Goal: Task Accomplishment & Management: Use online tool/utility

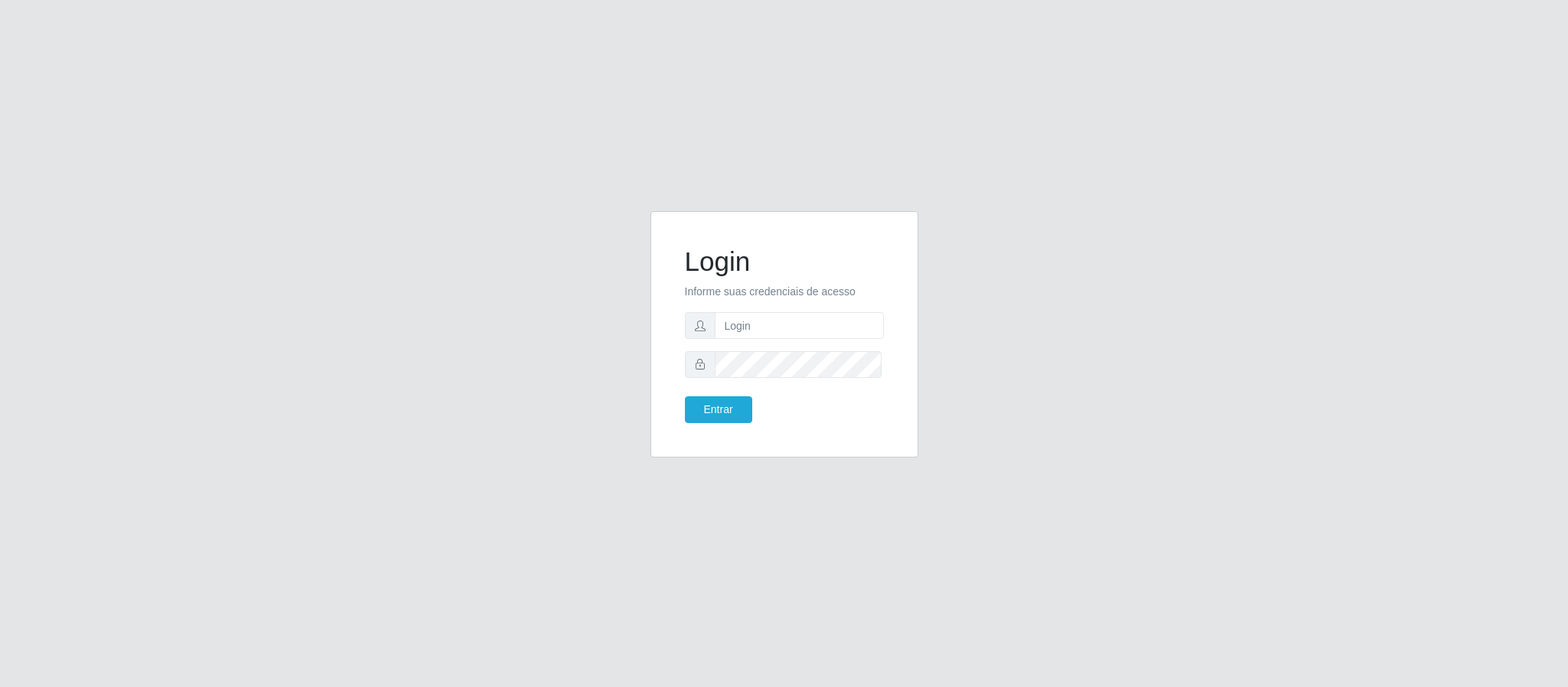
type input "[EMAIL_ADDRESS][DOMAIN_NAME]"
click at [685, 396] on button "Entrar" at bounding box center [718, 410] width 67 height 27
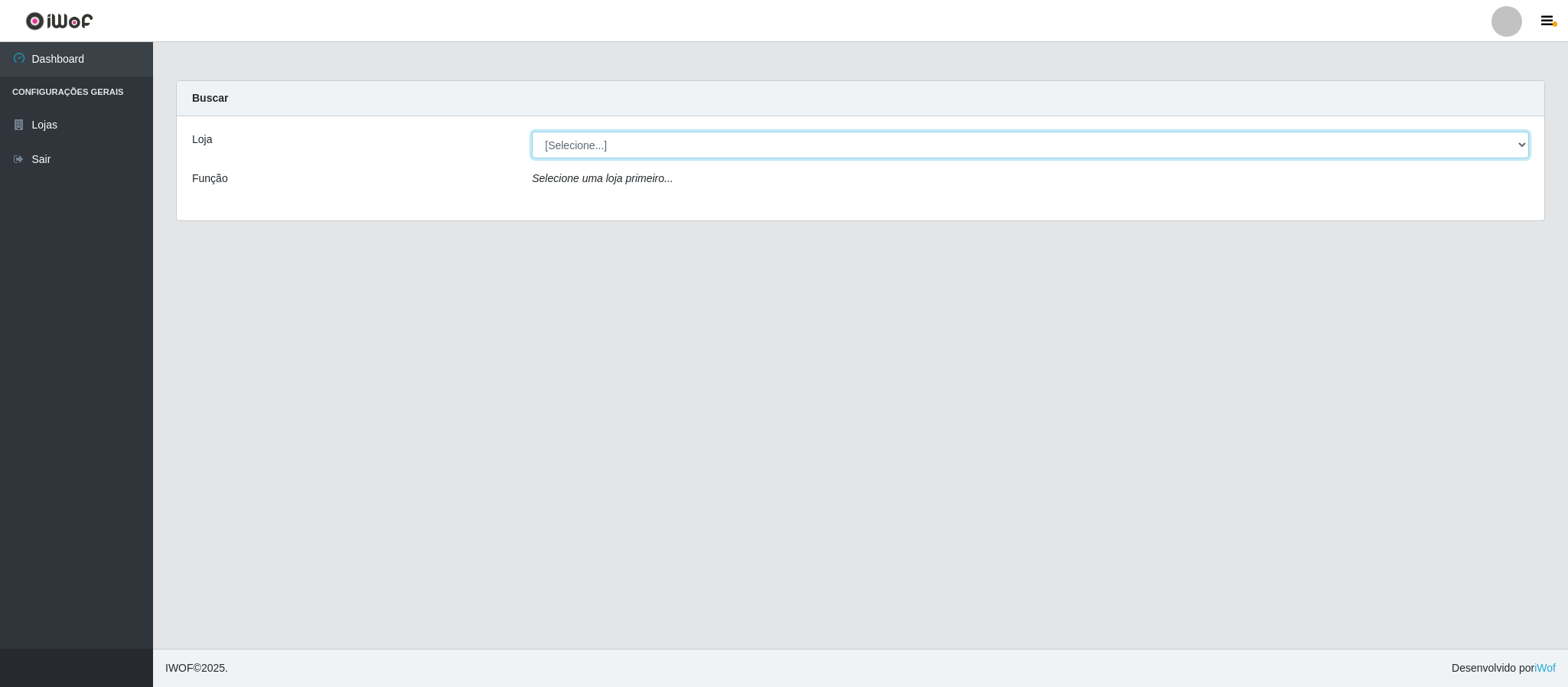
click at [1515, 145] on select "[Selecione...] Queiroz Atacadão - Coophab" at bounding box center [1030, 145] width 997 height 27
select select "463"
click at [532, 131] on select "[Selecione...] Queiroz Atacadão - Coophab" at bounding box center [1030, 145] width 997 height 27
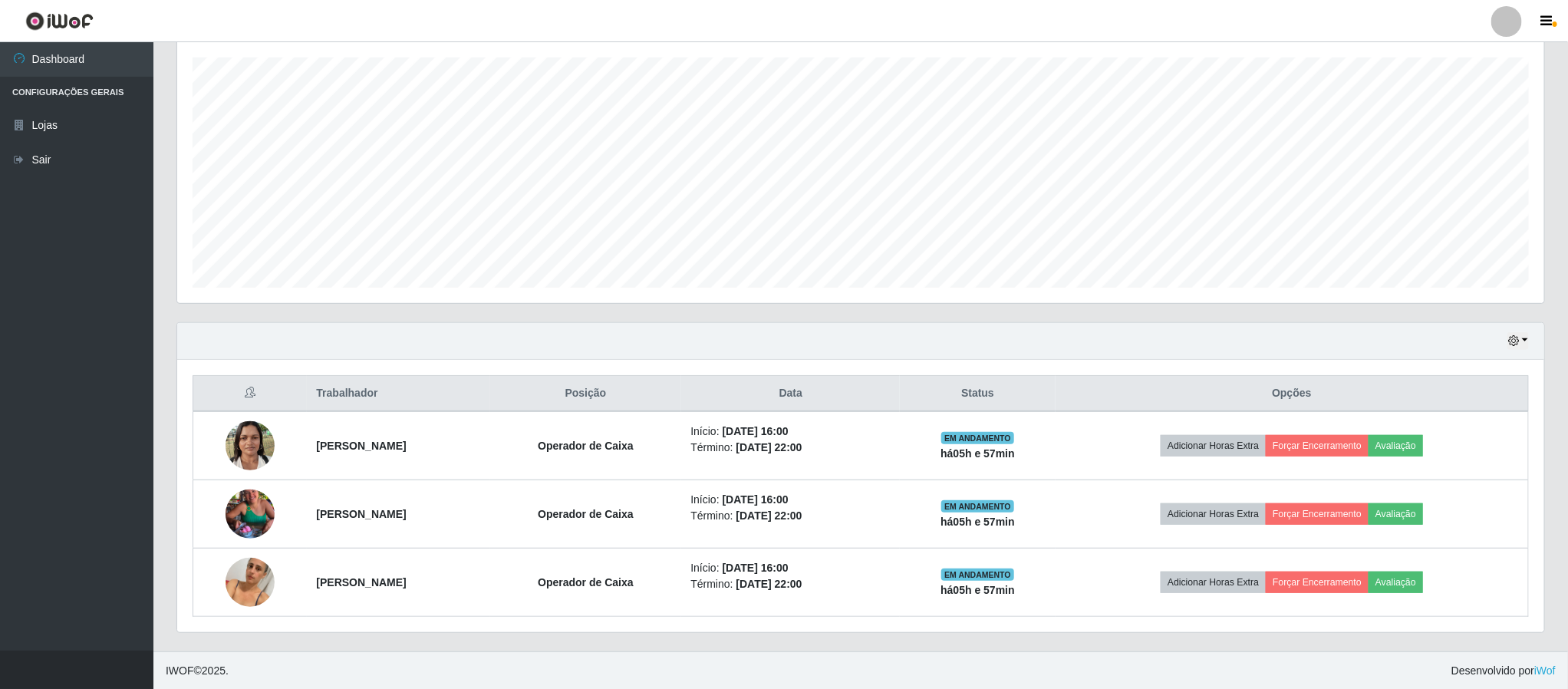
scroll to position [266, 0]
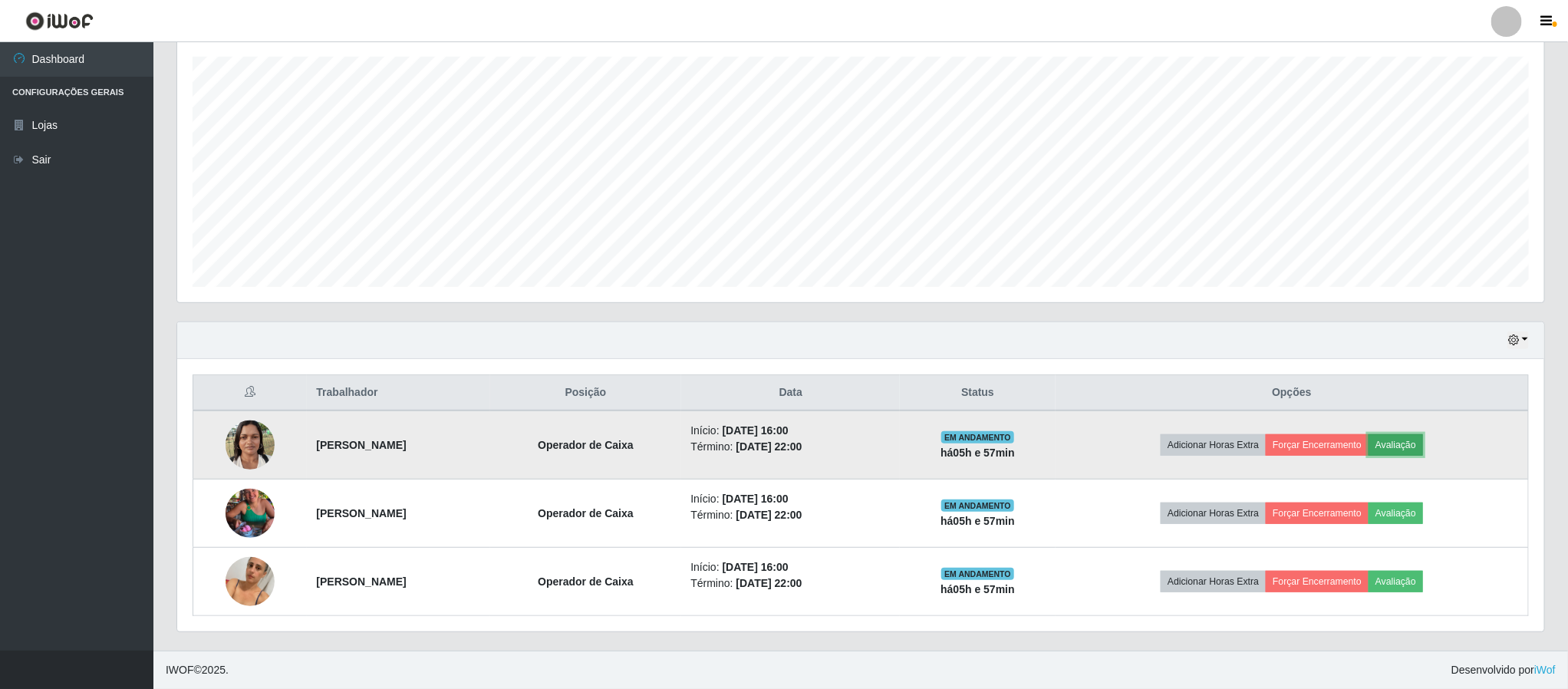
click at [1423, 440] on button "Avaliação" at bounding box center [1396, 445] width 55 height 22
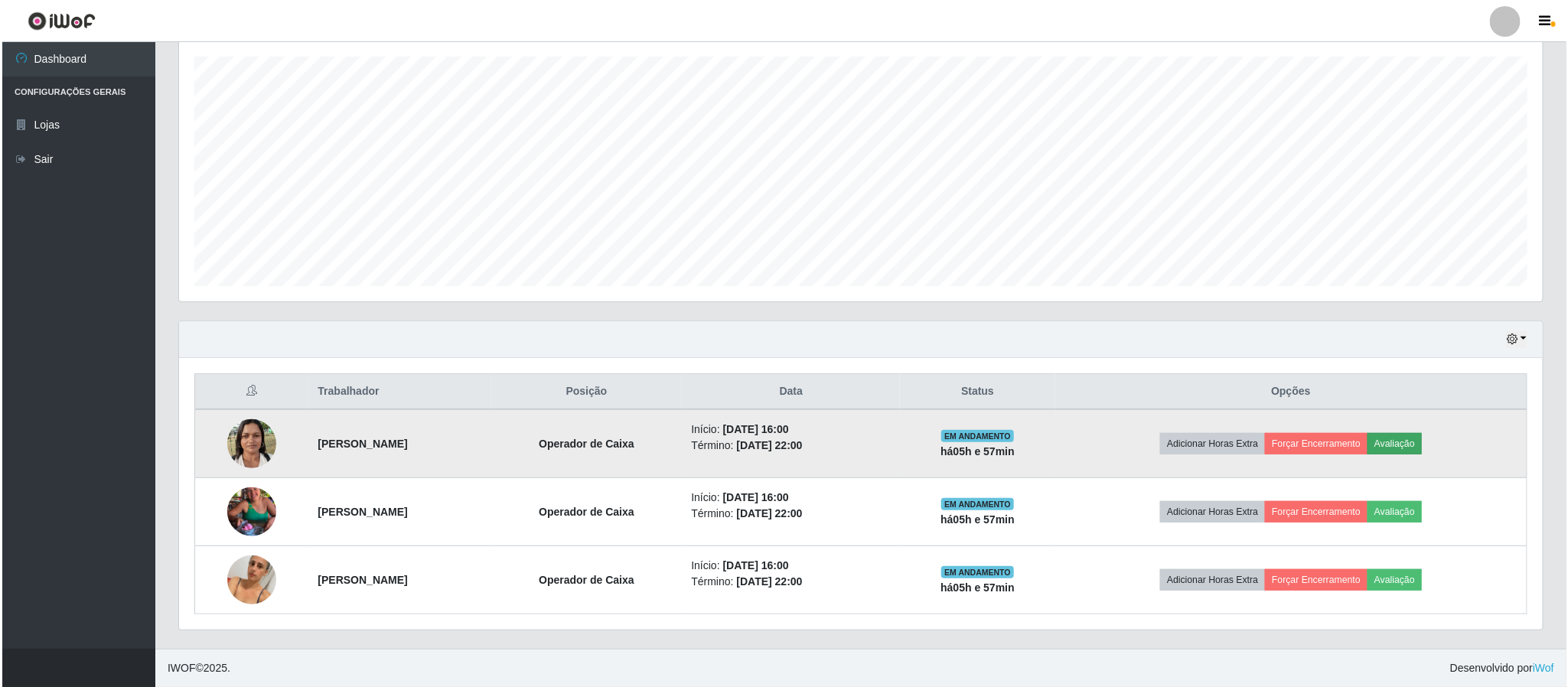
scroll to position [318, 1350]
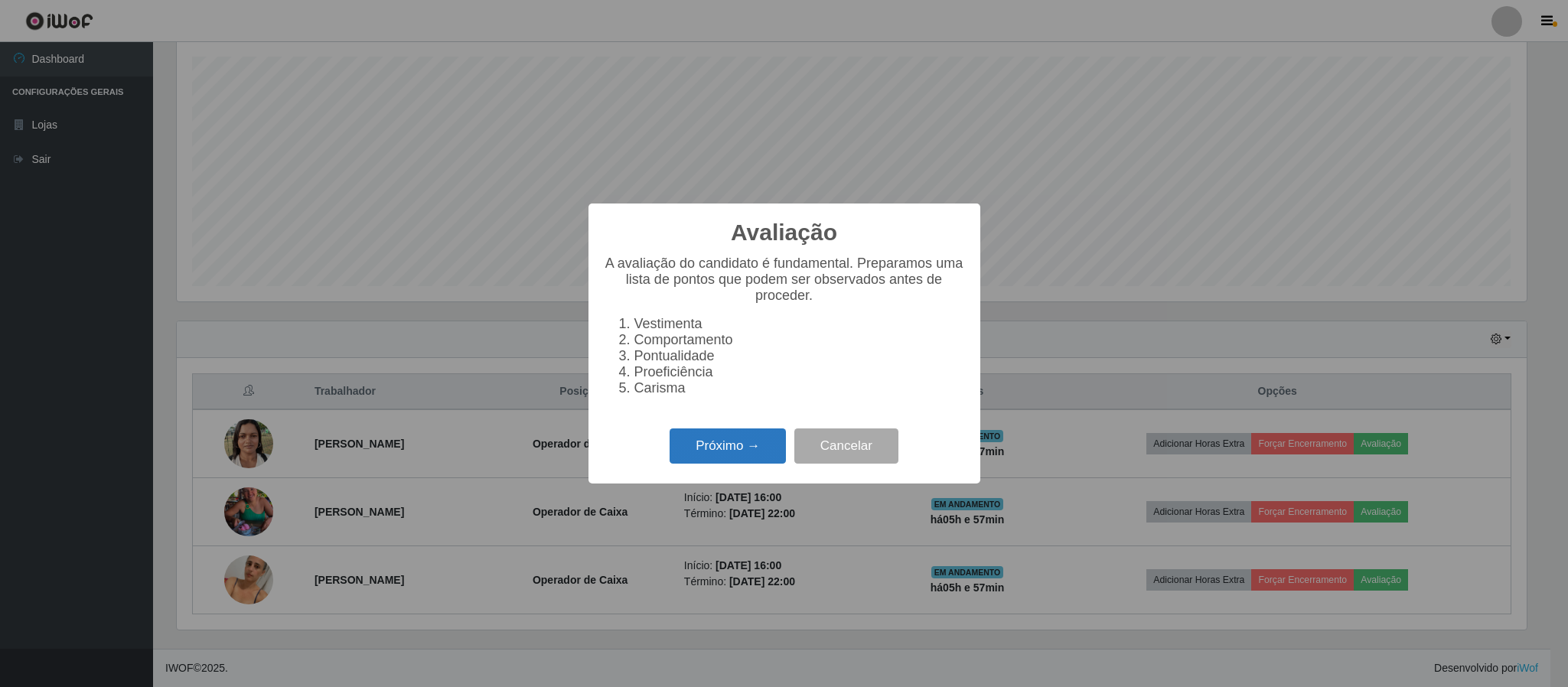
click at [740, 448] on button "Próximo →" at bounding box center [728, 446] width 116 height 36
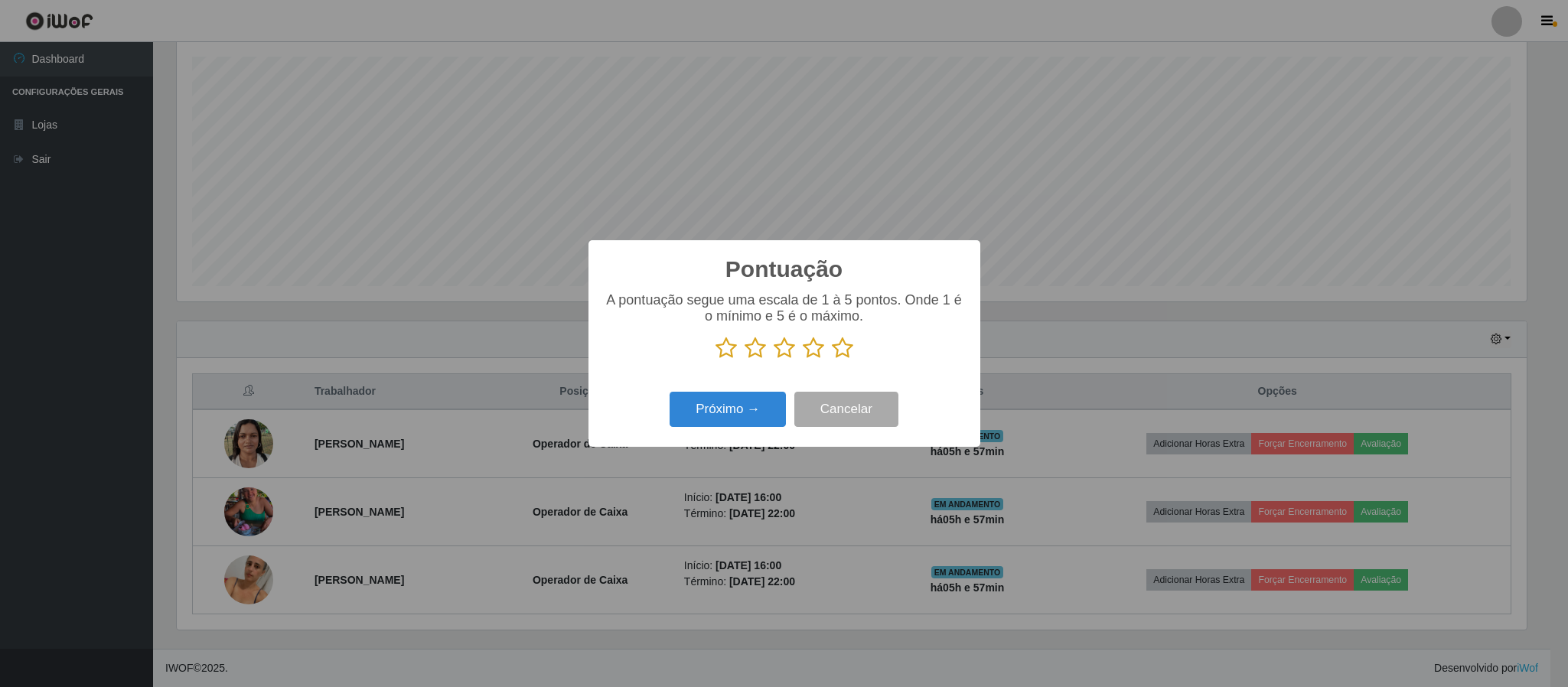
click at [840, 351] on icon at bounding box center [842, 348] width 21 height 23
click at [831, 360] on input "radio" at bounding box center [831, 360] width 0 height 0
click at [710, 408] on button "Próximo →" at bounding box center [728, 410] width 116 height 36
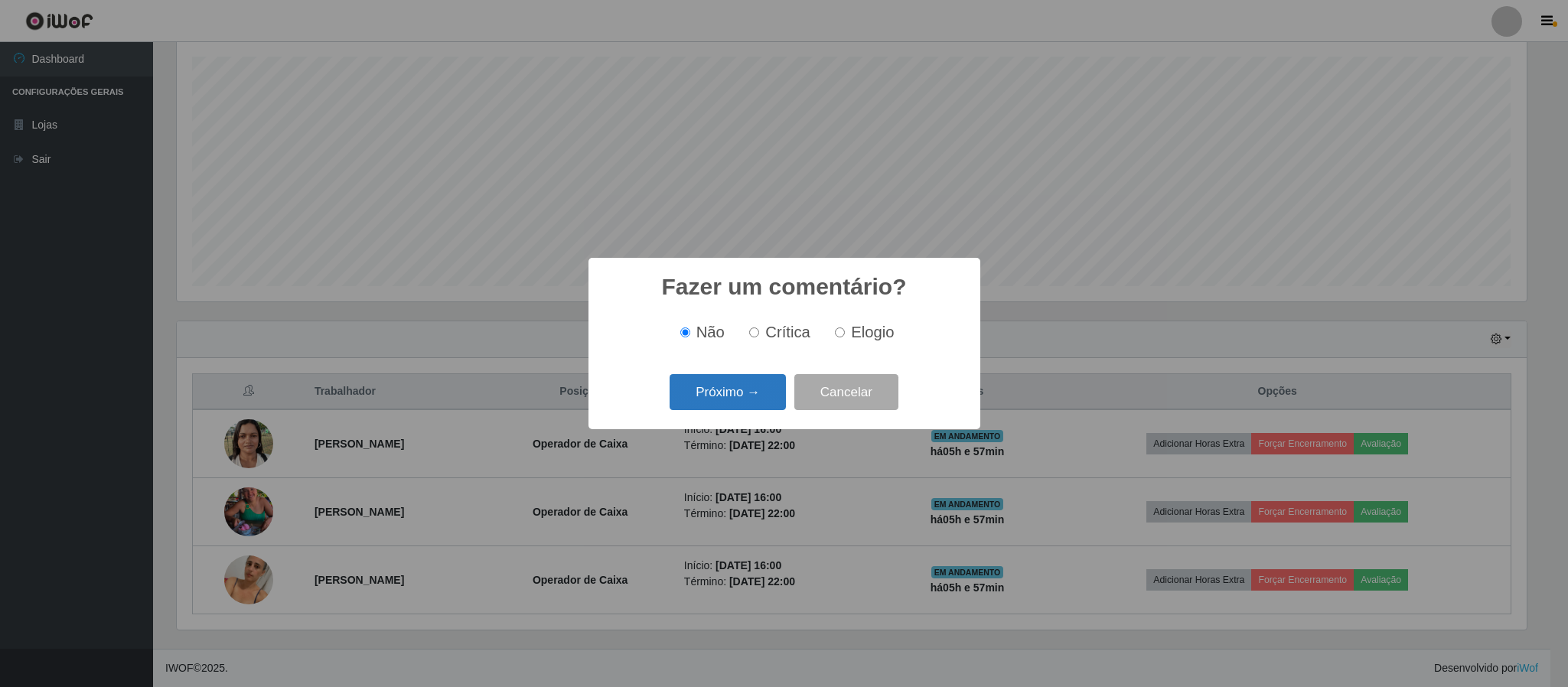
click at [742, 387] on button "Próximo →" at bounding box center [728, 392] width 116 height 36
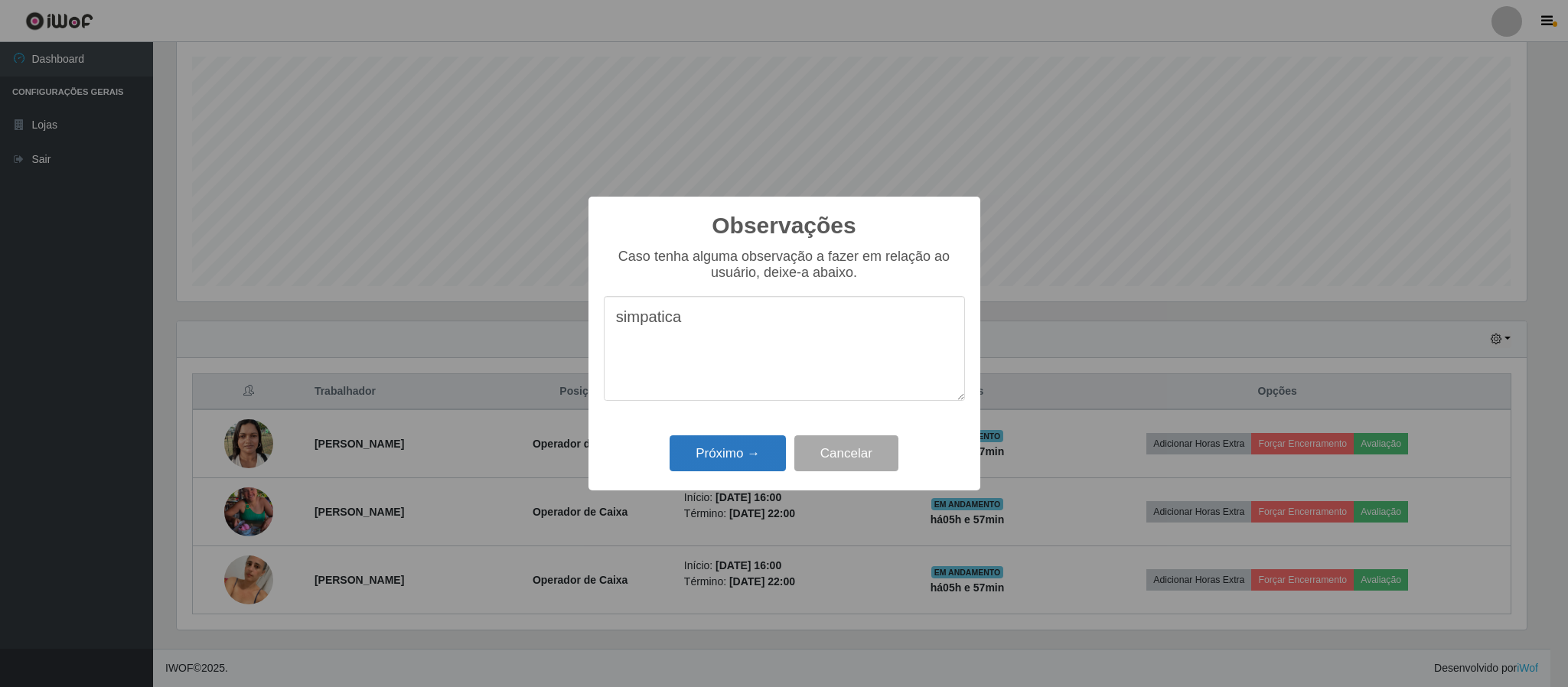
type textarea "simpatica"
click at [708, 459] on button "Próximo →" at bounding box center [728, 453] width 116 height 36
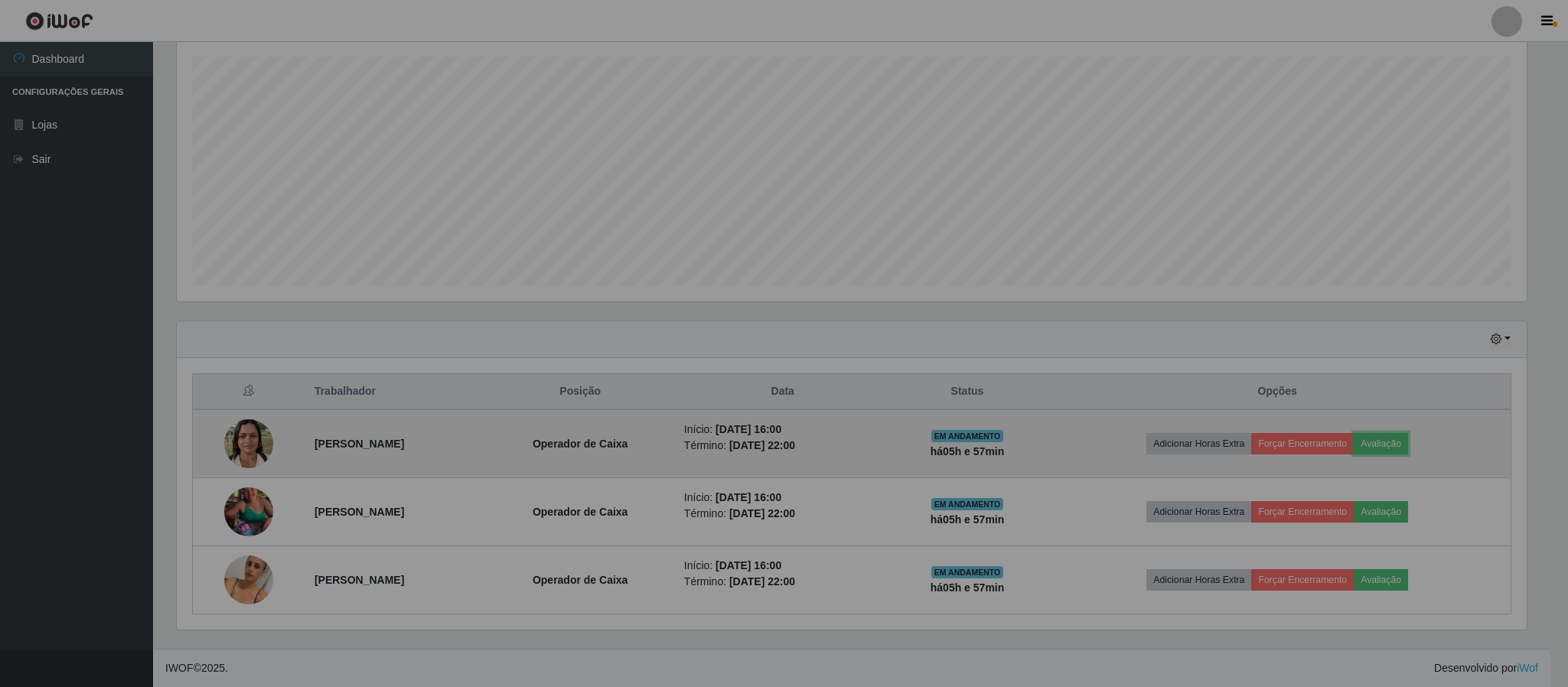
scroll to position [318, 1362]
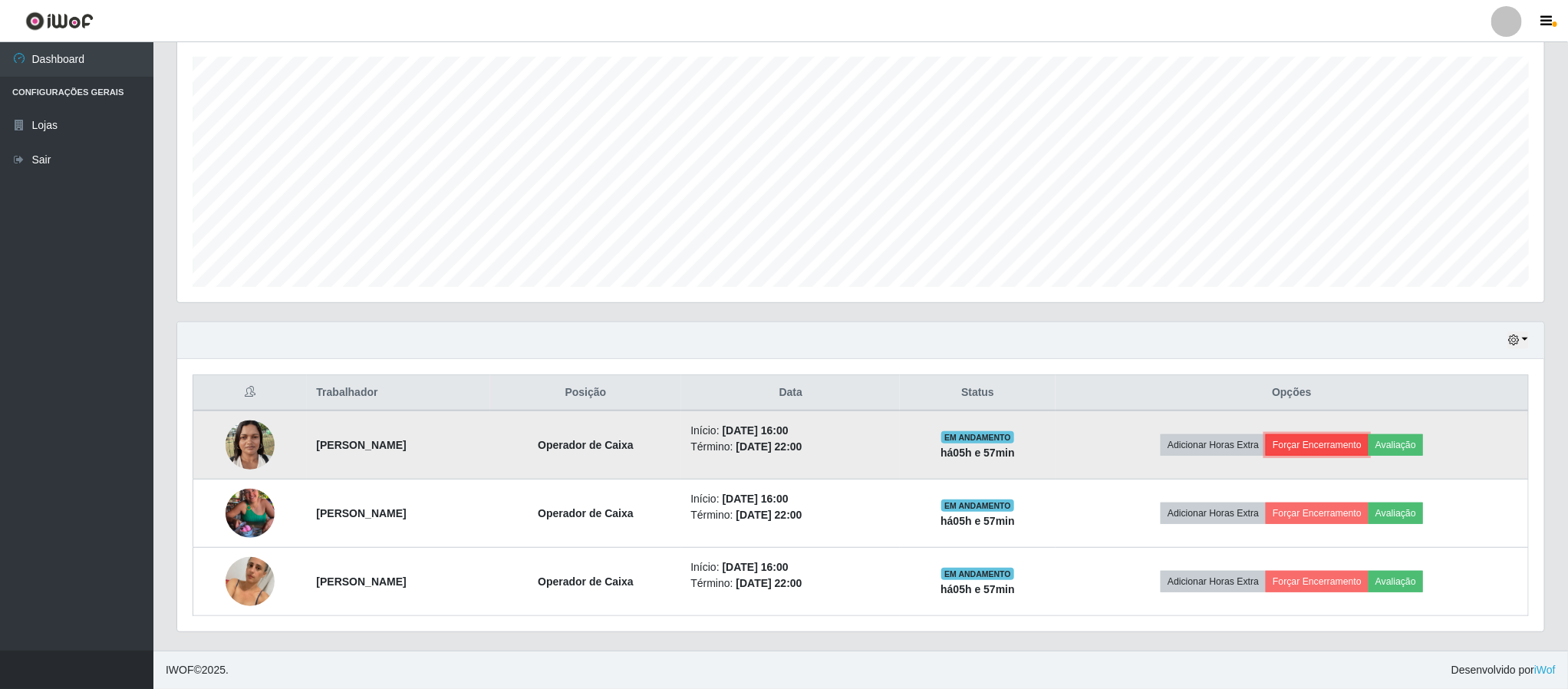
click at [1340, 441] on button "Forçar Encerramento" at bounding box center [1317, 445] width 103 height 22
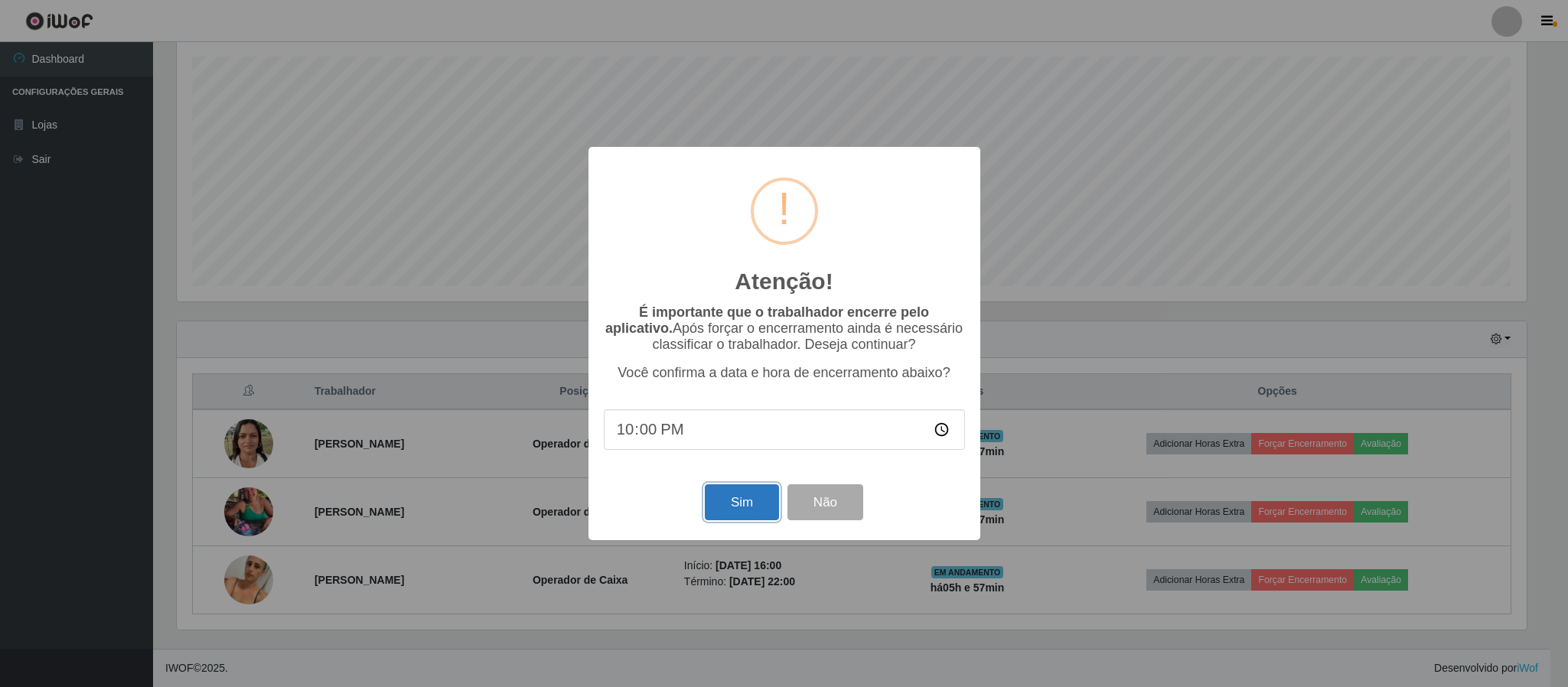
click at [742, 505] on button "Sim" at bounding box center [741, 502] width 74 height 36
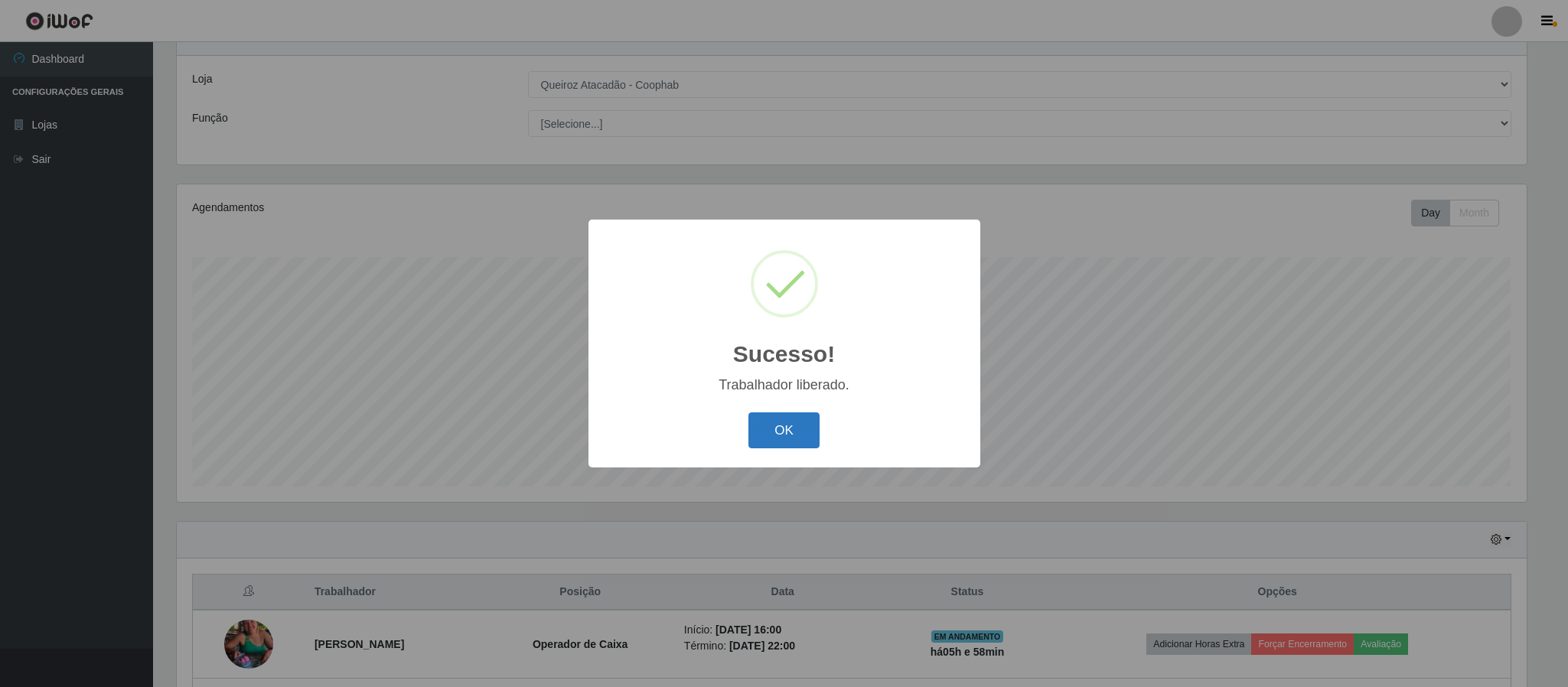
click at [781, 422] on button "OK" at bounding box center [783, 430] width 71 height 36
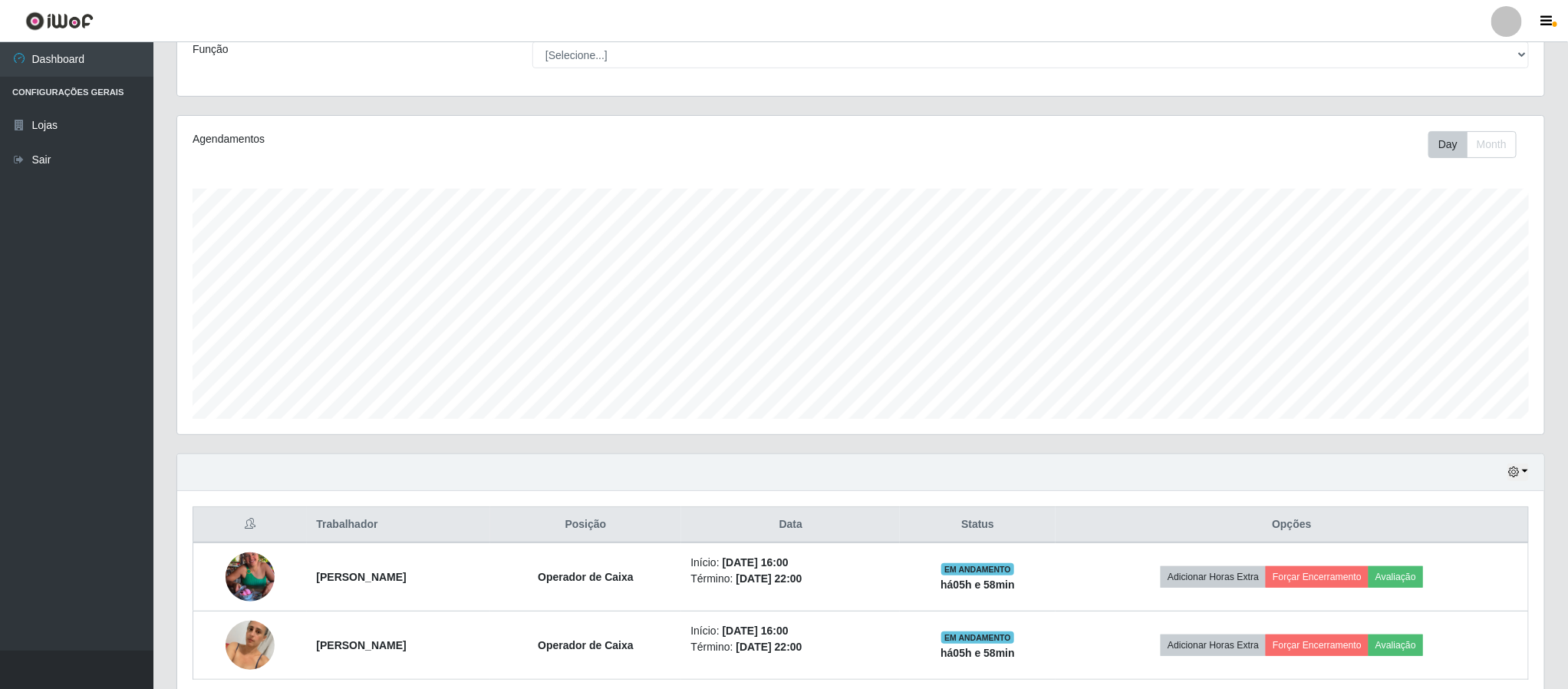
scroll to position [198, 0]
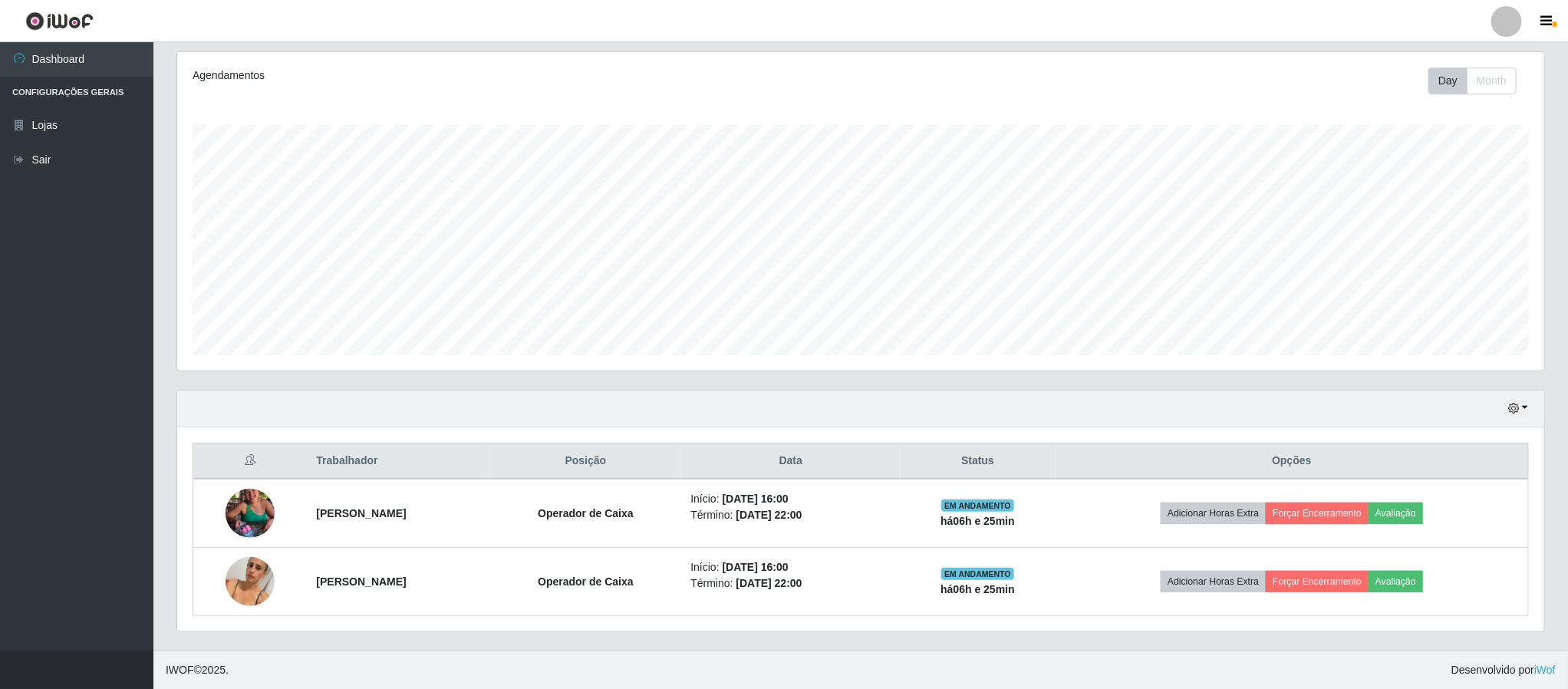
click at [1269, 94] on div "Agendamentos Day Month 10/09 Agendamentos 36" at bounding box center [860, 211] width 1367 height 318
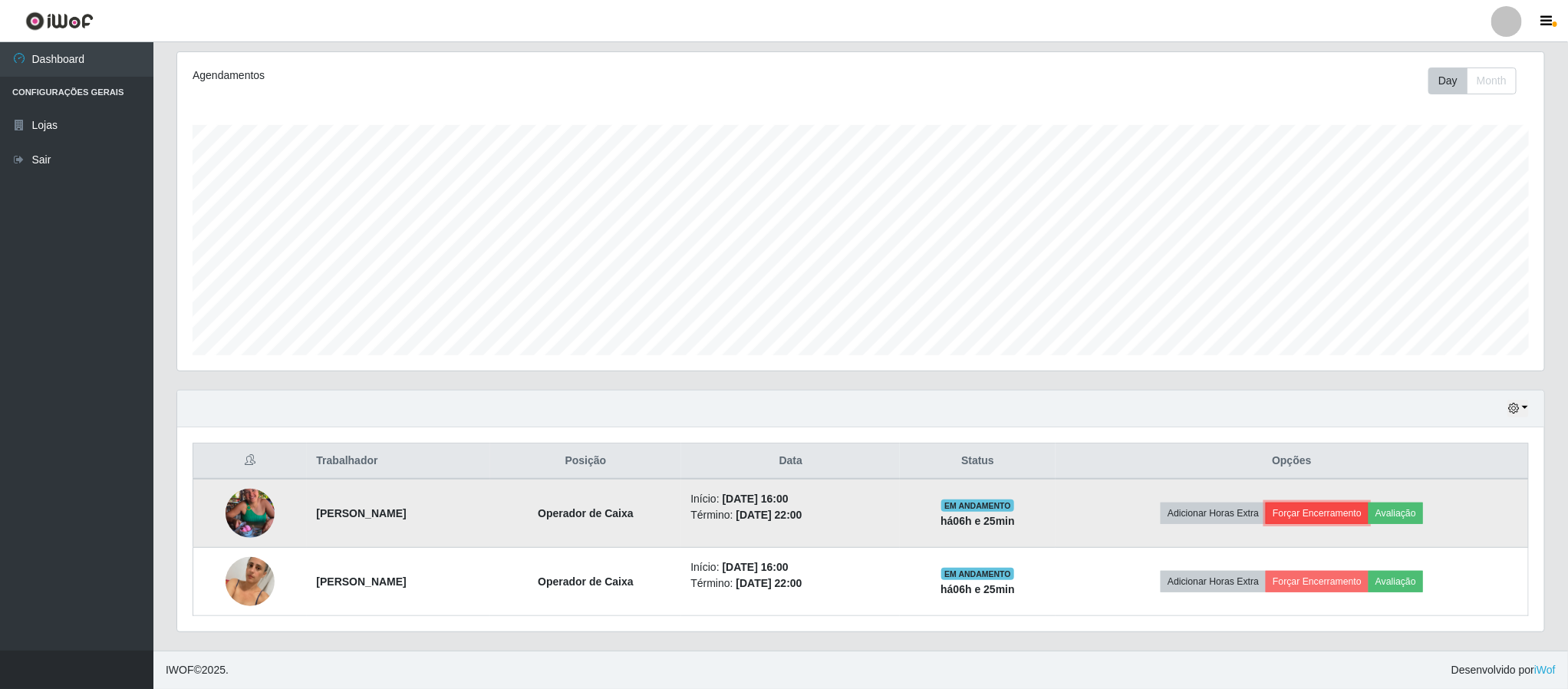
click at [1345, 514] on button "Forçar Encerramento" at bounding box center [1317, 513] width 103 height 22
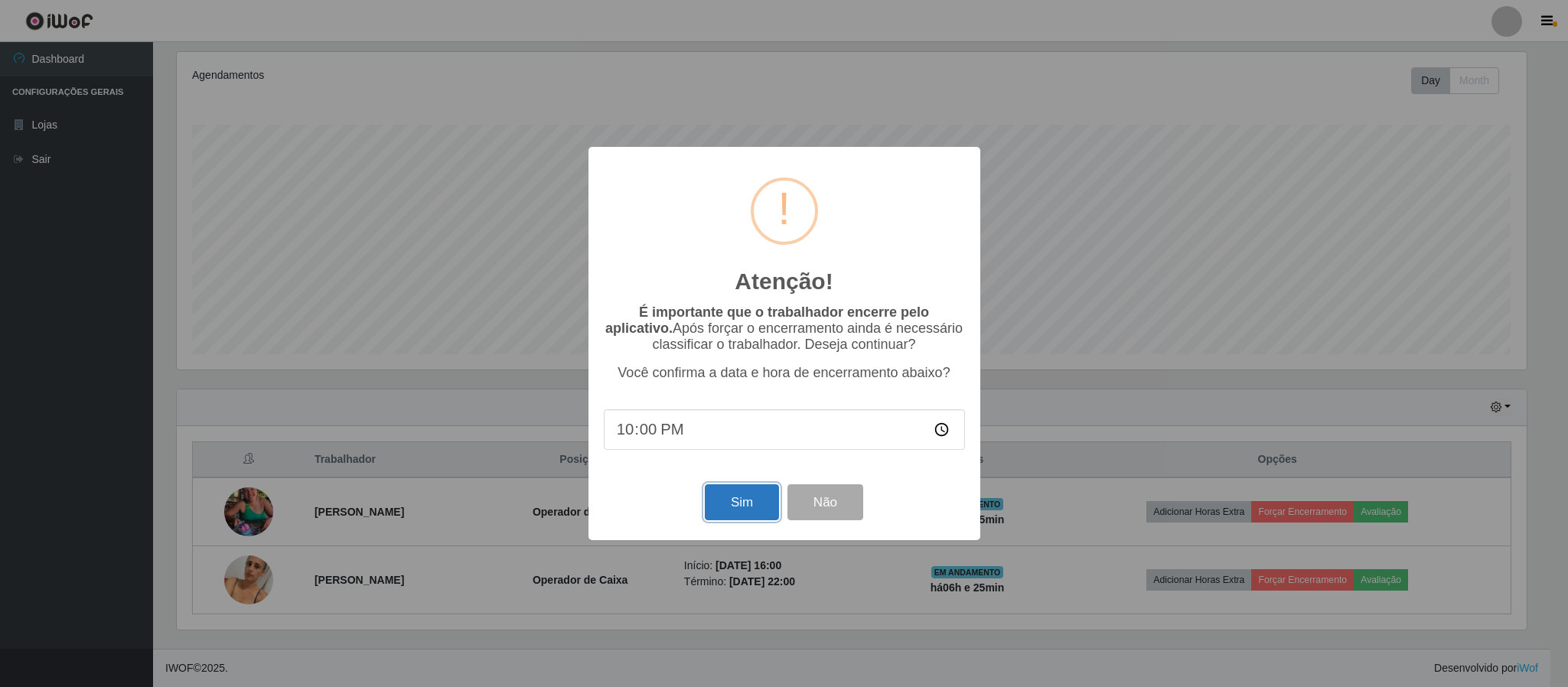
drag, startPoint x: 742, startPoint y: 513, endPoint x: 740, endPoint y: 503, distance: 10.2
click at [740, 503] on button "Sim" at bounding box center [741, 502] width 74 height 36
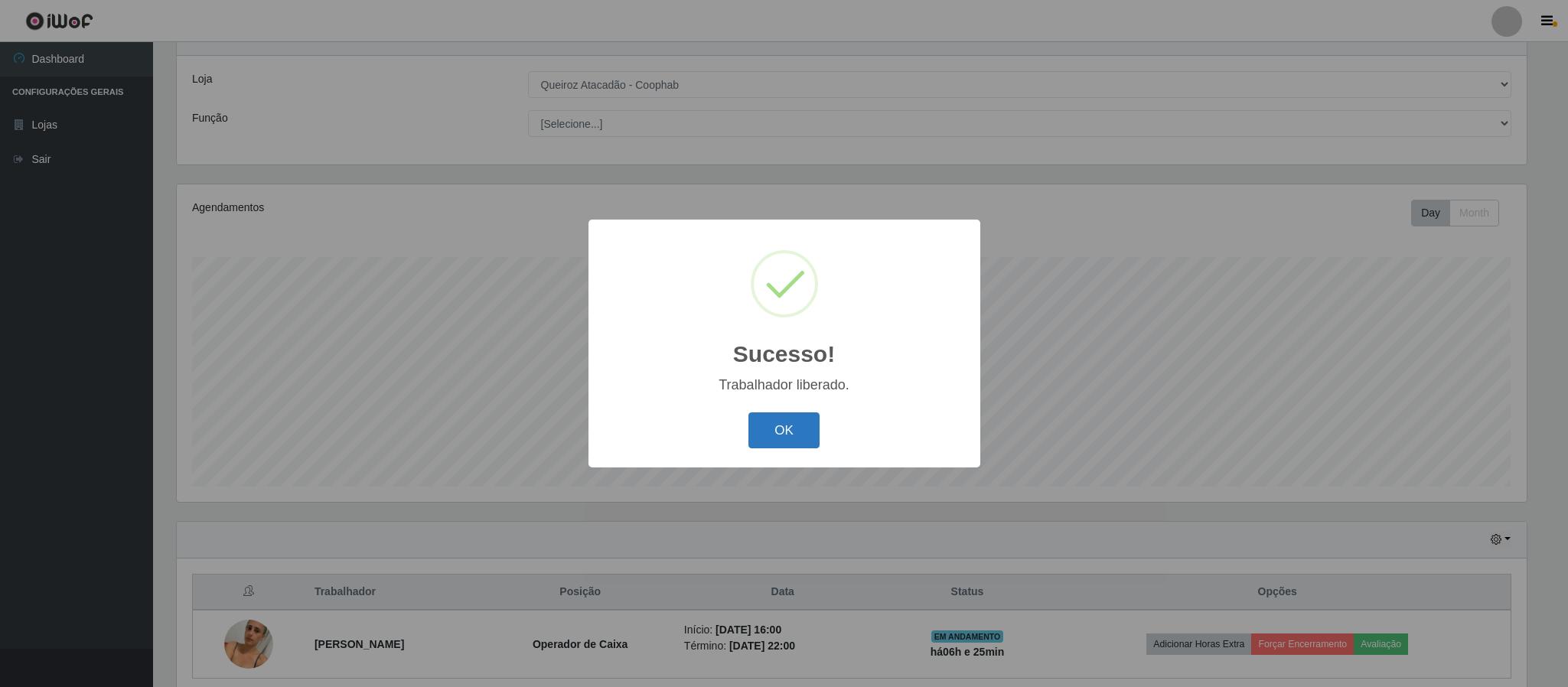
click at [789, 423] on button "OK" at bounding box center [783, 430] width 71 height 36
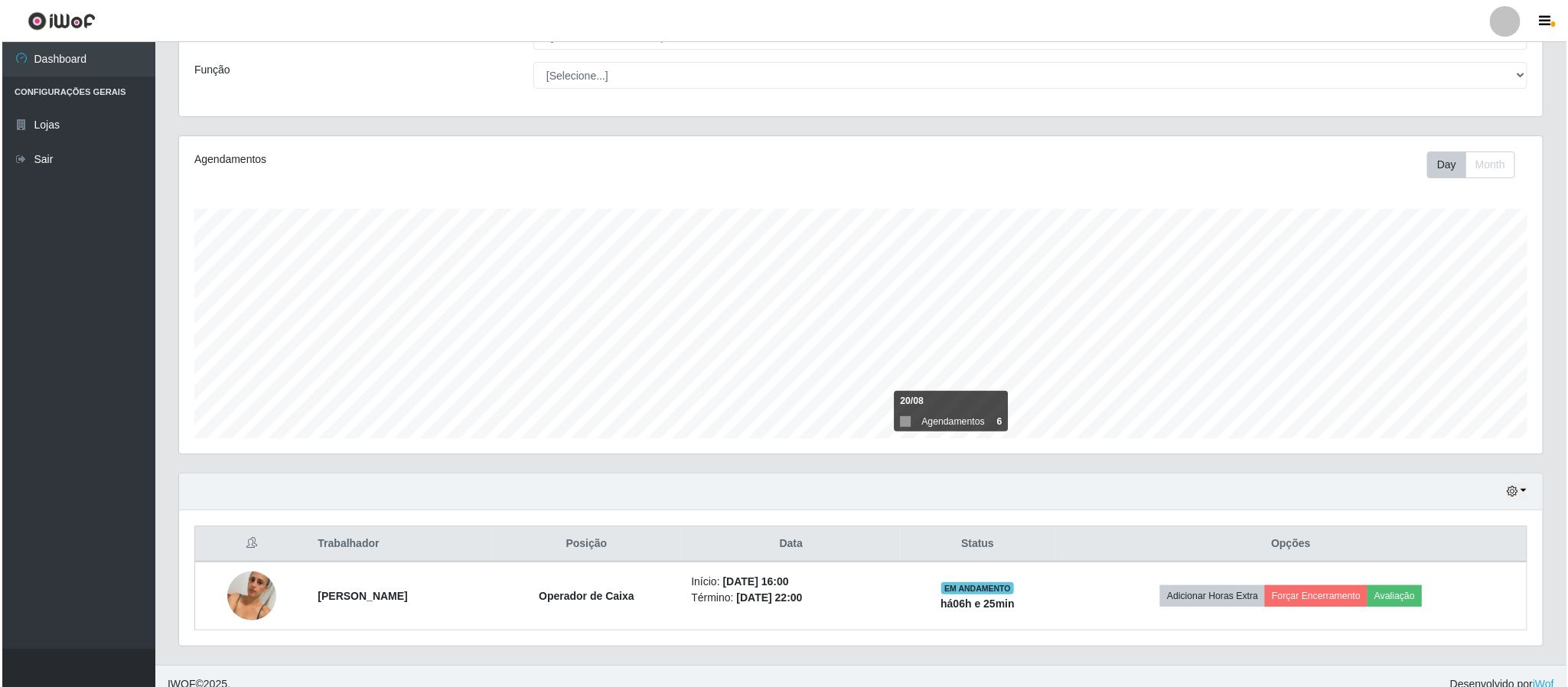
scroll to position [129, 0]
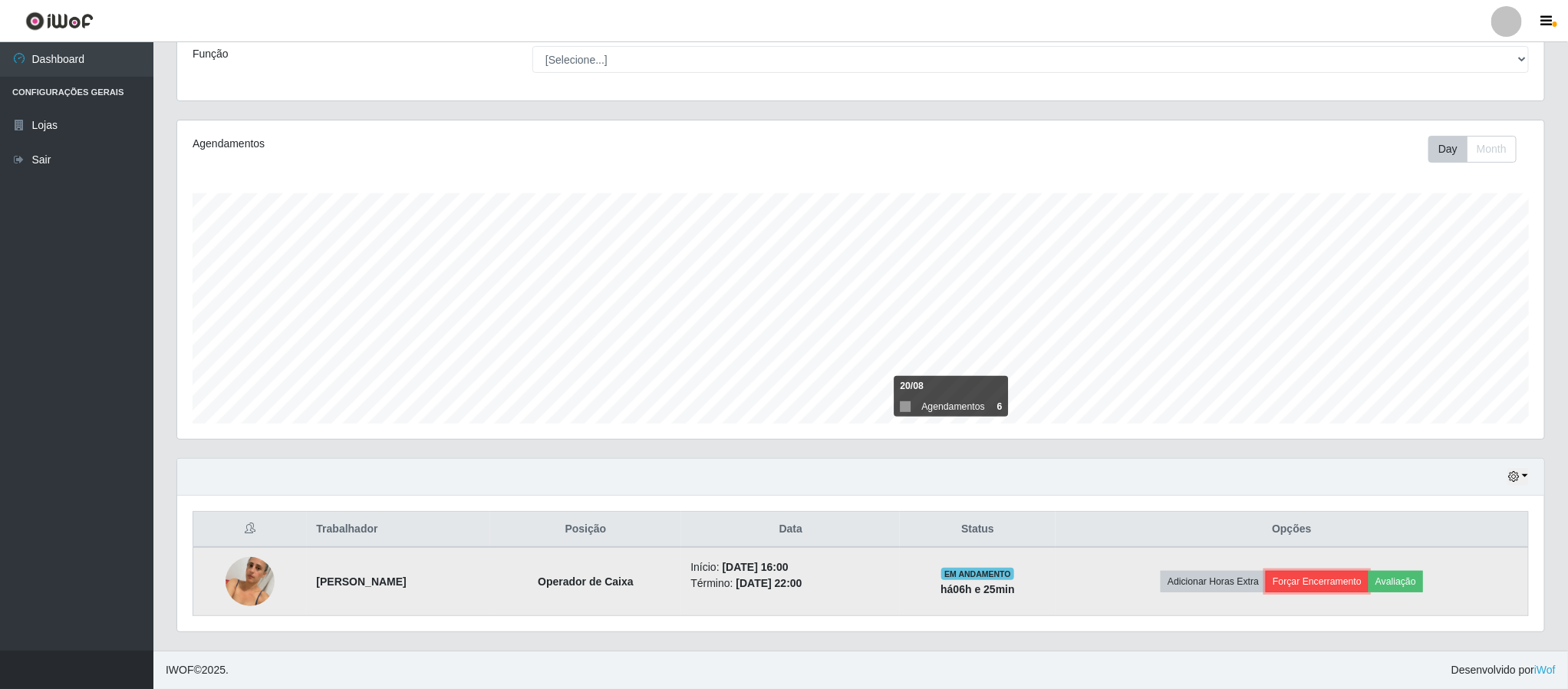
click at [1347, 580] on button "Forçar Encerramento" at bounding box center [1317, 581] width 103 height 22
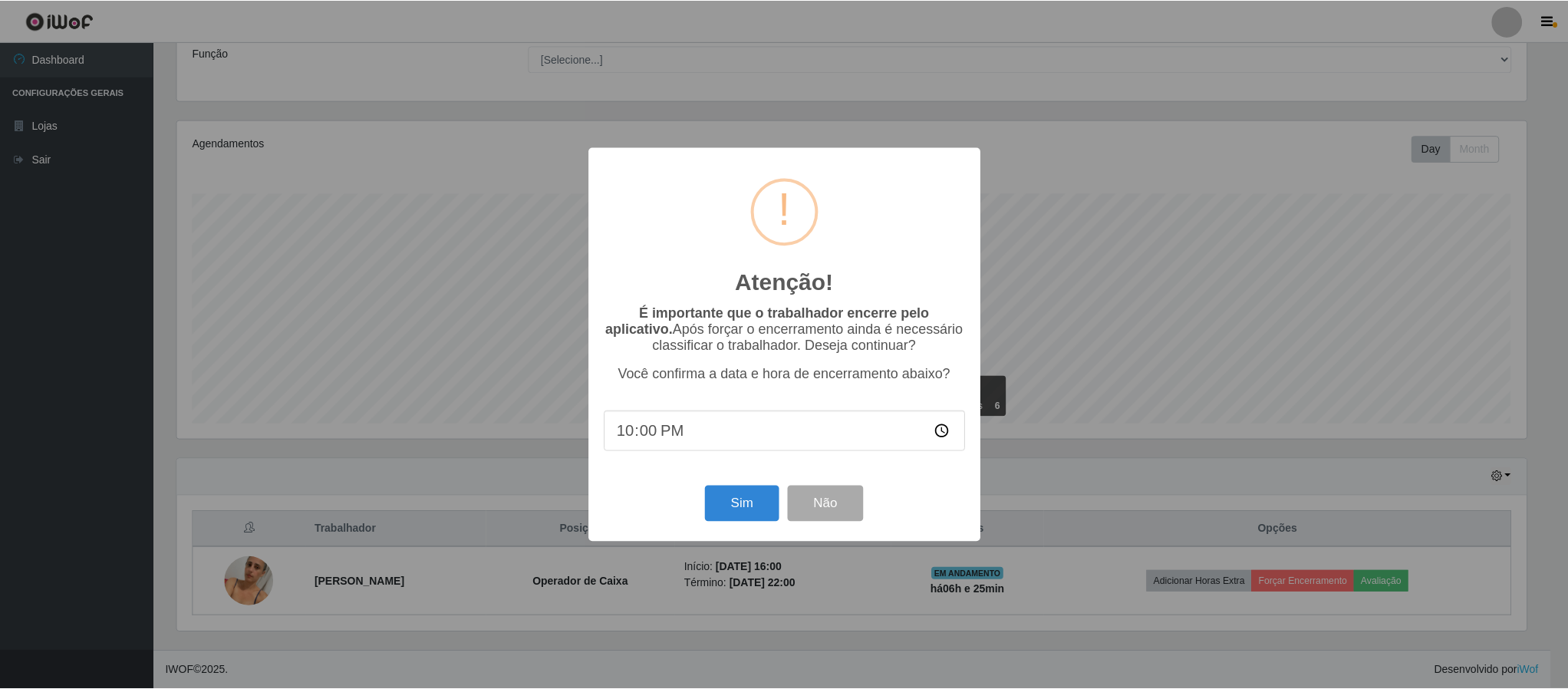
scroll to position [319, 1353]
click at [758, 516] on button "Sim" at bounding box center [743, 503] width 74 height 36
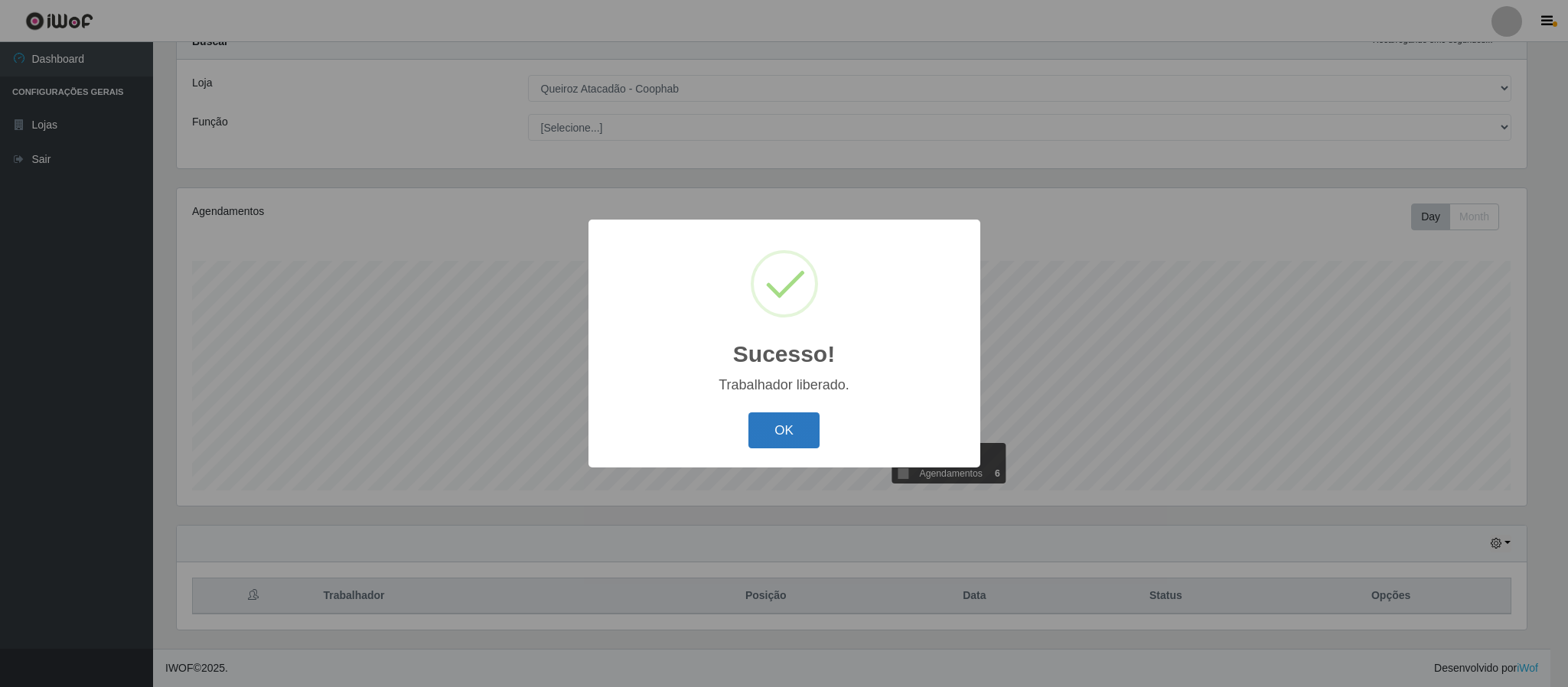
click at [771, 429] on button "OK" at bounding box center [783, 430] width 71 height 36
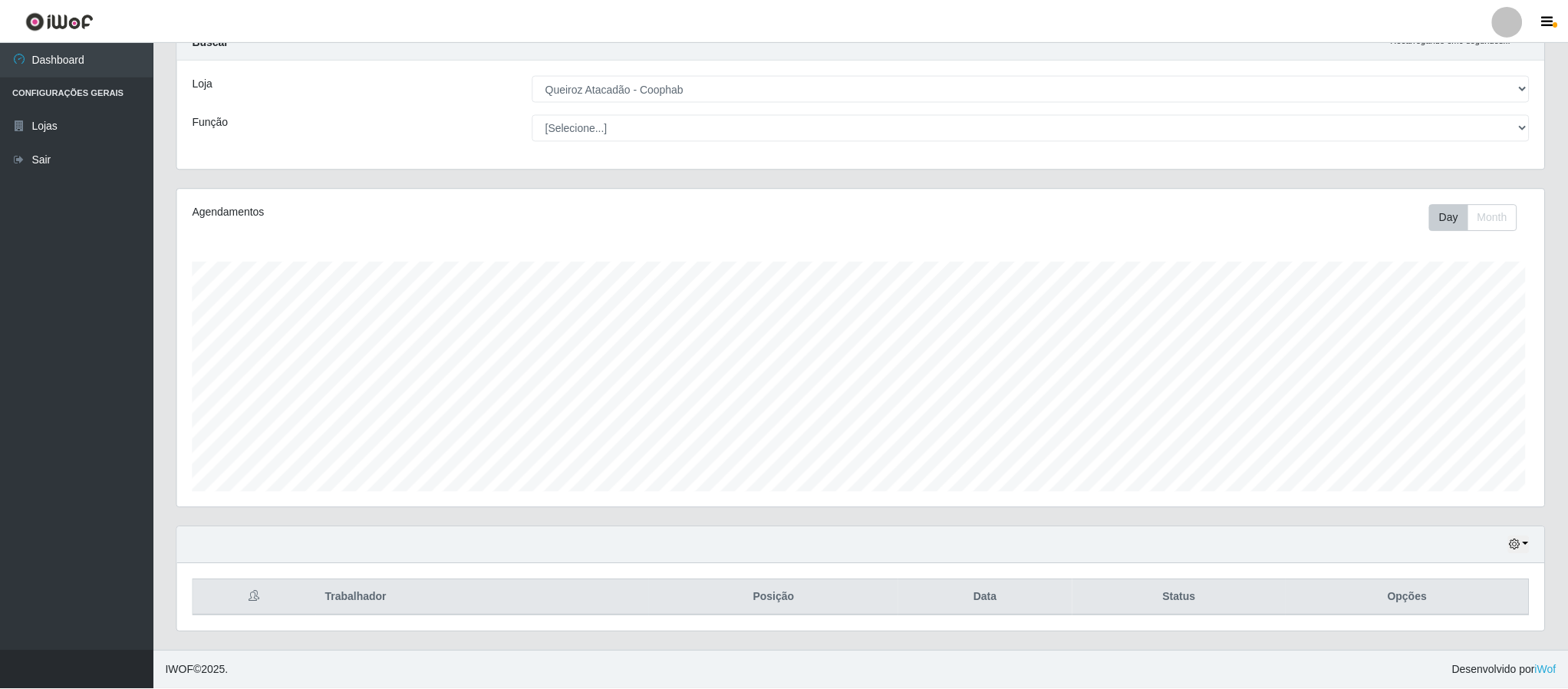
scroll to position [319, 1366]
